Goal: Information Seeking & Learning: Stay updated

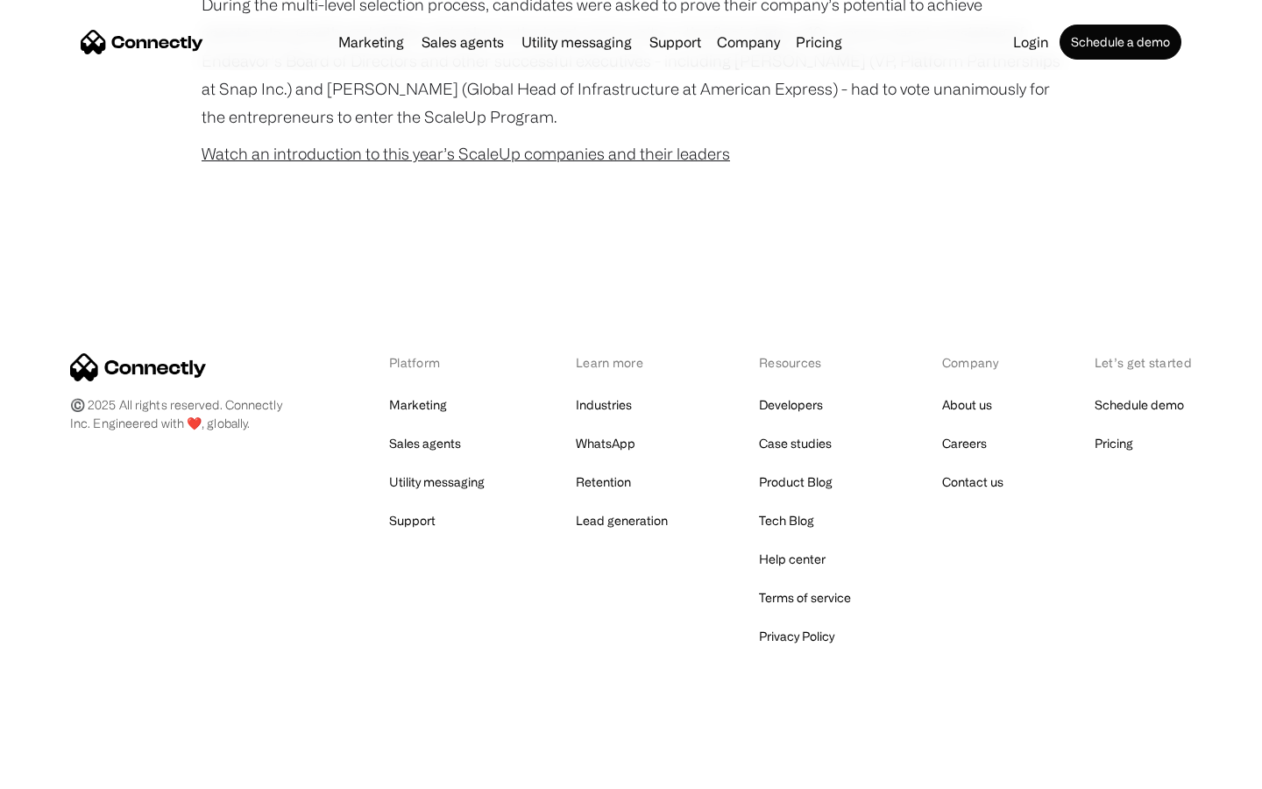
scroll to position [1125, 0]
